Goal: Task Accomplishment & Management: Complete application form

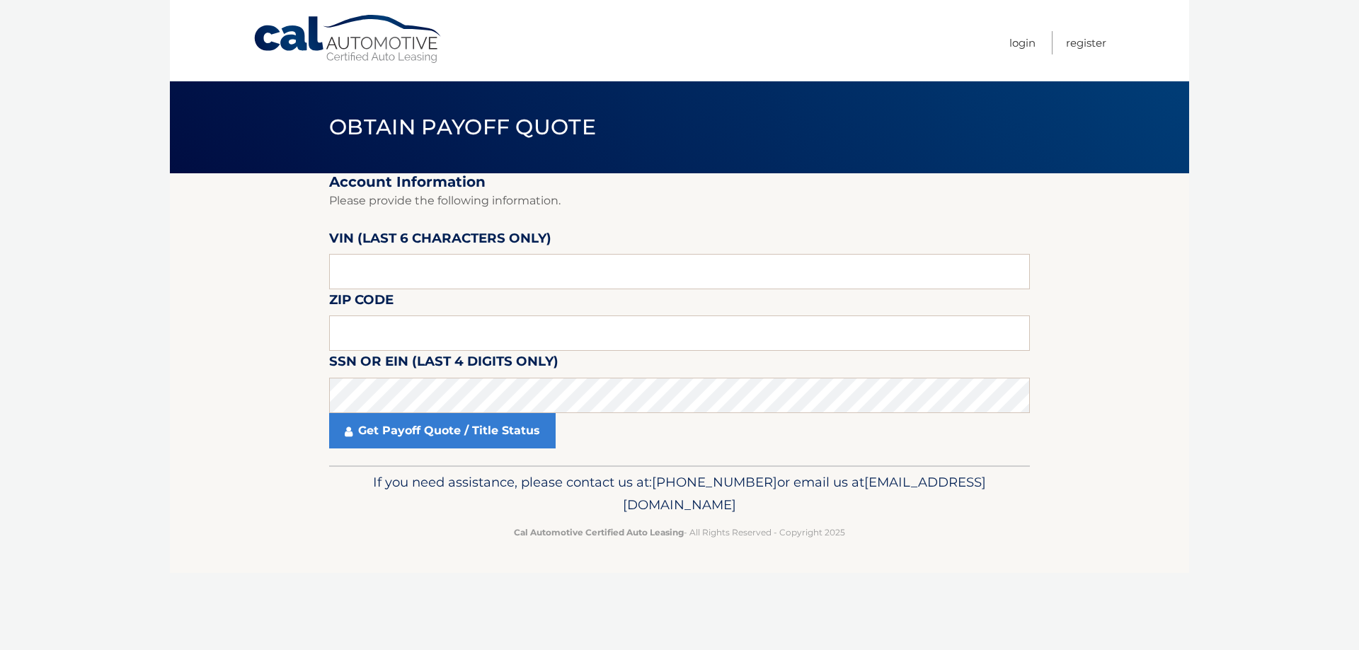
click at [397, 253] on label "VIN (last 6 characters only)" at bounding box center [440, 241] width 222 height 26
click at [395, 269] on input "text" at bounding box center [679, 271] width 701 height 35
click at [395, 342] on input "text" at bounding box center [679, 333] width 701 height 35
click at [352, 82] on header "Obtain Payoff Quote" at bounding box center [679, 127] width 701 height 92
click at [354, 59] on link "Cal Automotive" at bounding box center [348, 39] width 191 height 50
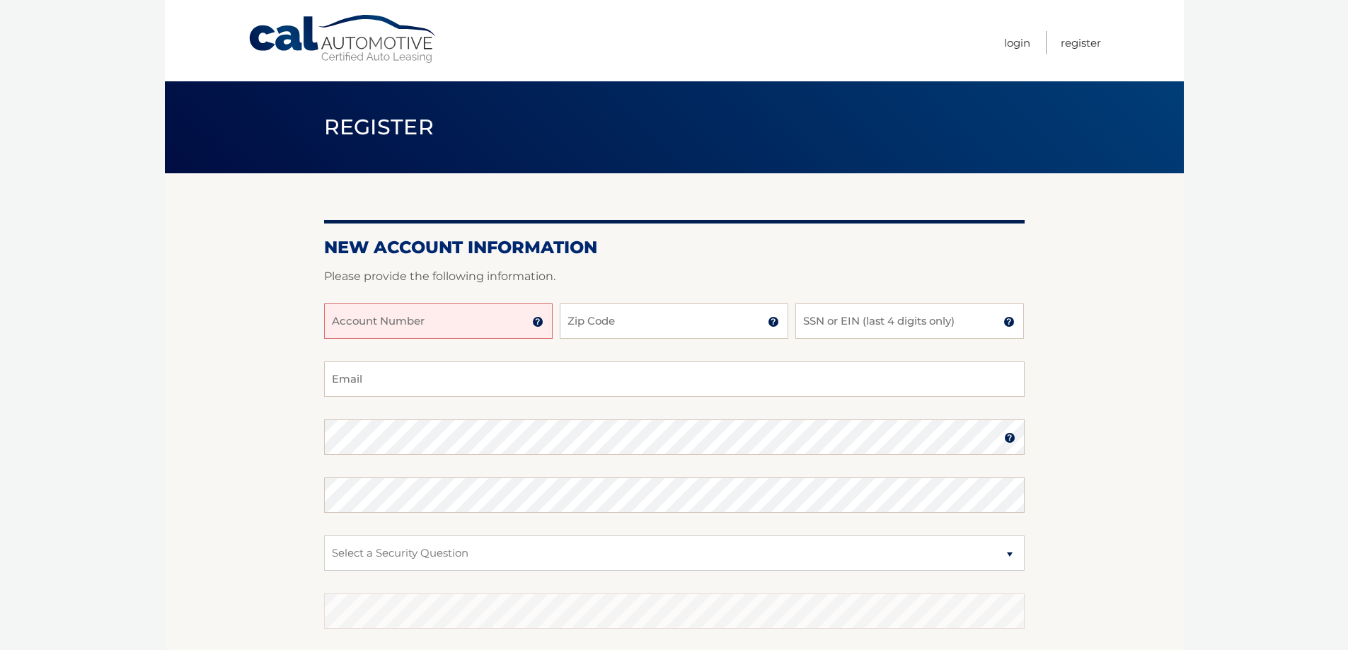
click at [273, 24] on link "Cal Automotive" at bounding box center [343, 39] width 191 height 50
